Goal: Task Accomplishment & Management: Manage account settings

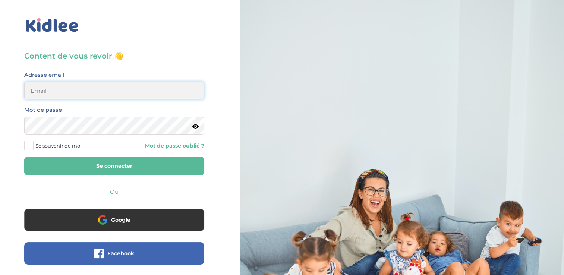
click at [85, 92] on input "email" at bounding box center [114, 91] width 180 height 18
type input "charbonniermarianna@gmail.com"
click at [148, 163] on button "Se connecter" at bounding box center [114, 166] width 180 height 18
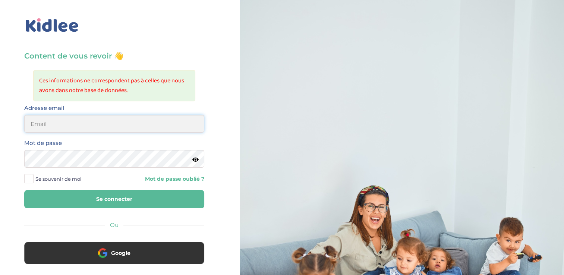
click at [110, 119] on input "email" at bounding box center [114, 124] width 180 height 18
type input "[EMAIL_ADDRESS][DOMAIN_NAME]"
click at [193, 159] on icon at bounding box center [195, 160] width 6 height 6
click at [193, 159] on icon at bounding box center [195, 160] width 7 height 6
click at [195, 160] on icon at bounding box center [195, 160] width 6 height 6
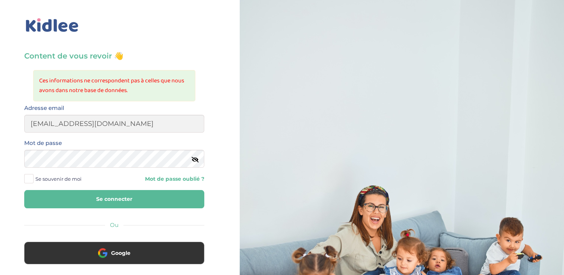
click at [195, 160] on icon at bounding box center [195, 160] width 7 height 6
click at [148, 198] on button "Se connecter" at bounding box center [114, 199] width 180 height 18
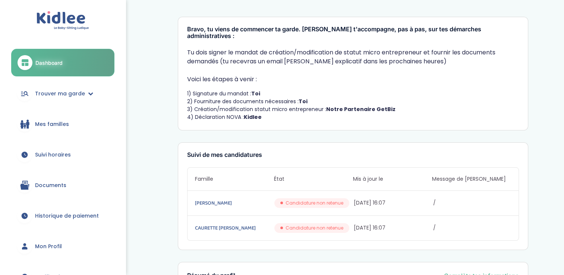
click at [58, 245] on span "Mon Profil" at bounding box center [48, 247] width 27 height 8
